Goal: Information Seeking & Learning: Learn about a topic

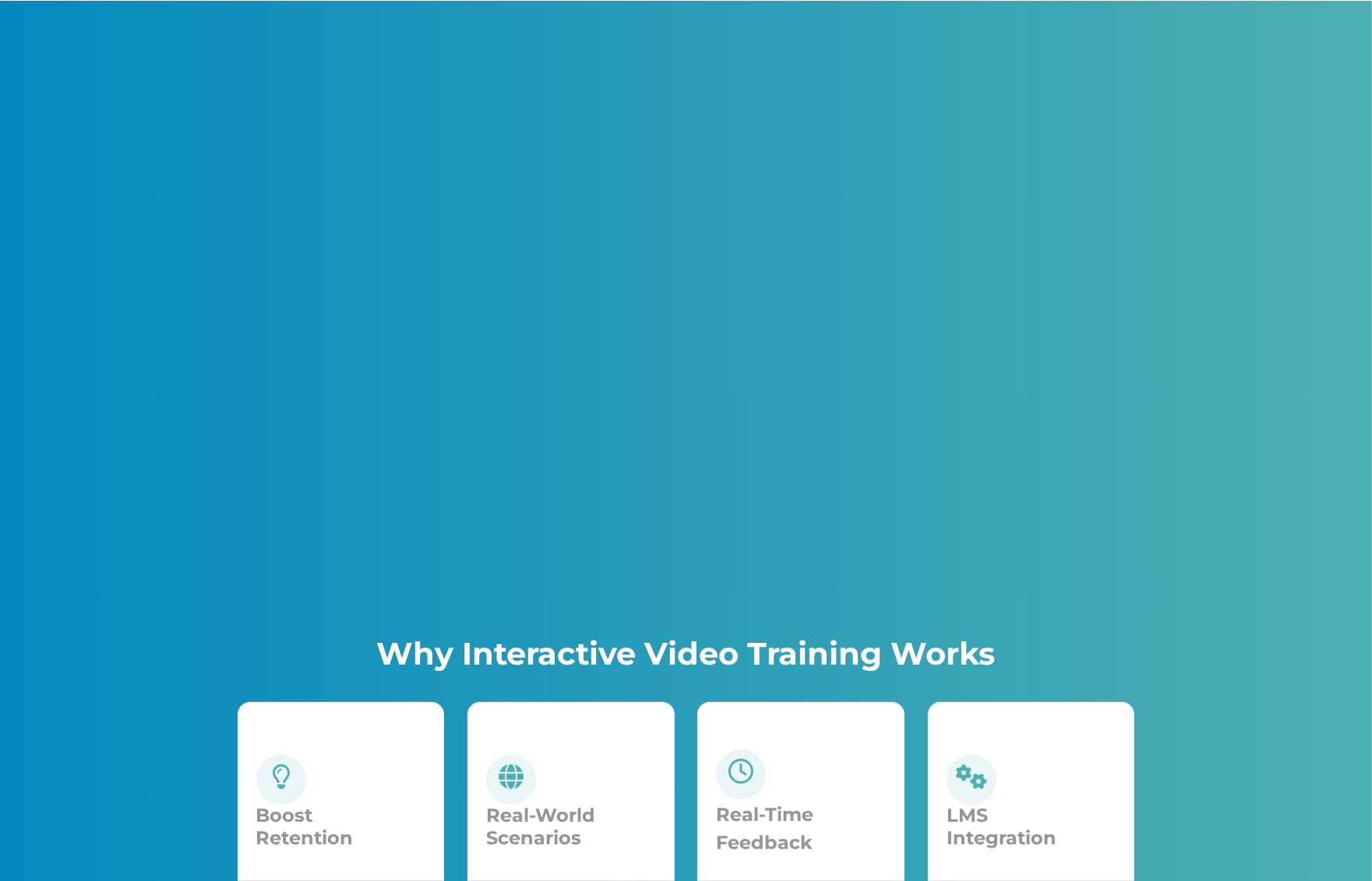
click at [205, 254] on div "Why Interactive Video Training Works Boost Retention Boosts retention and engag…" at bounding box center [686, 536] width 1372 height 1070
